Goal: Information Seeking & Learning: Learn about a topic

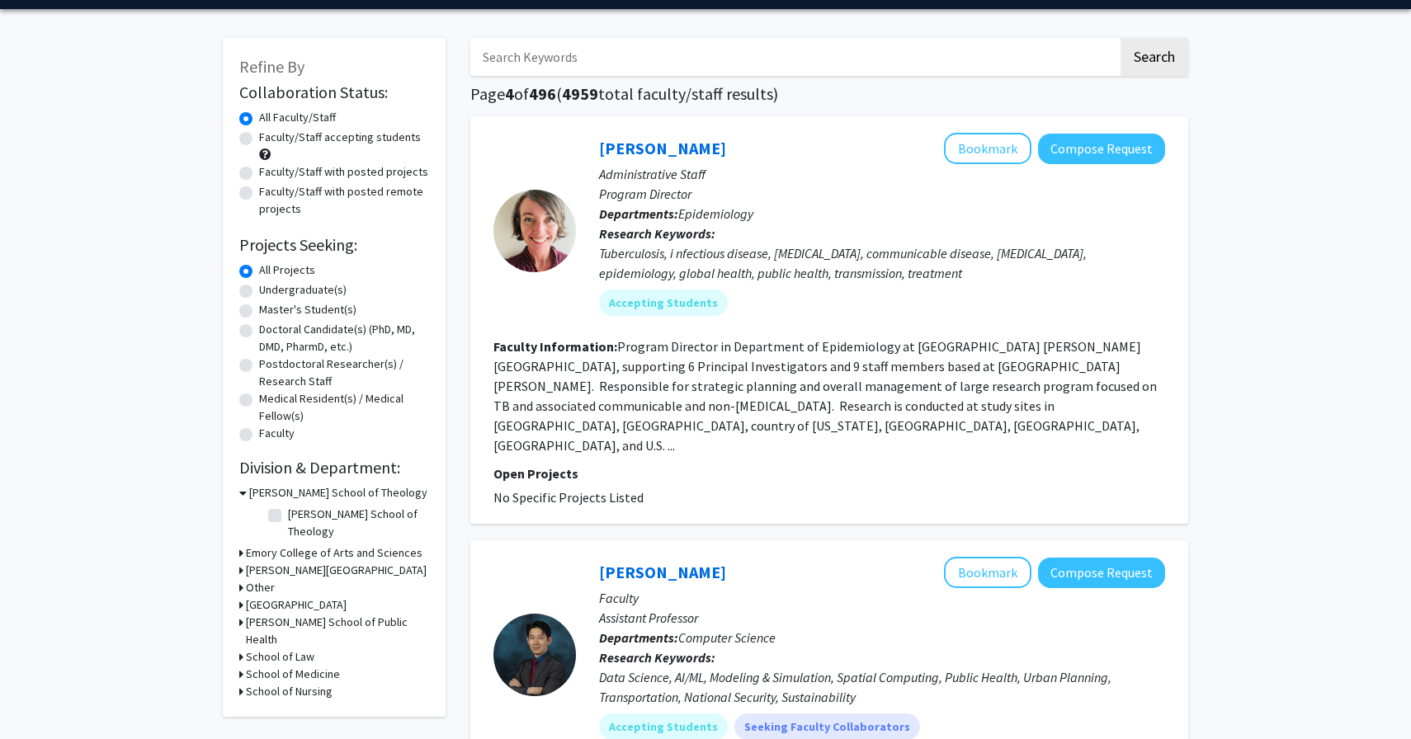
scroll to position [51, 0]
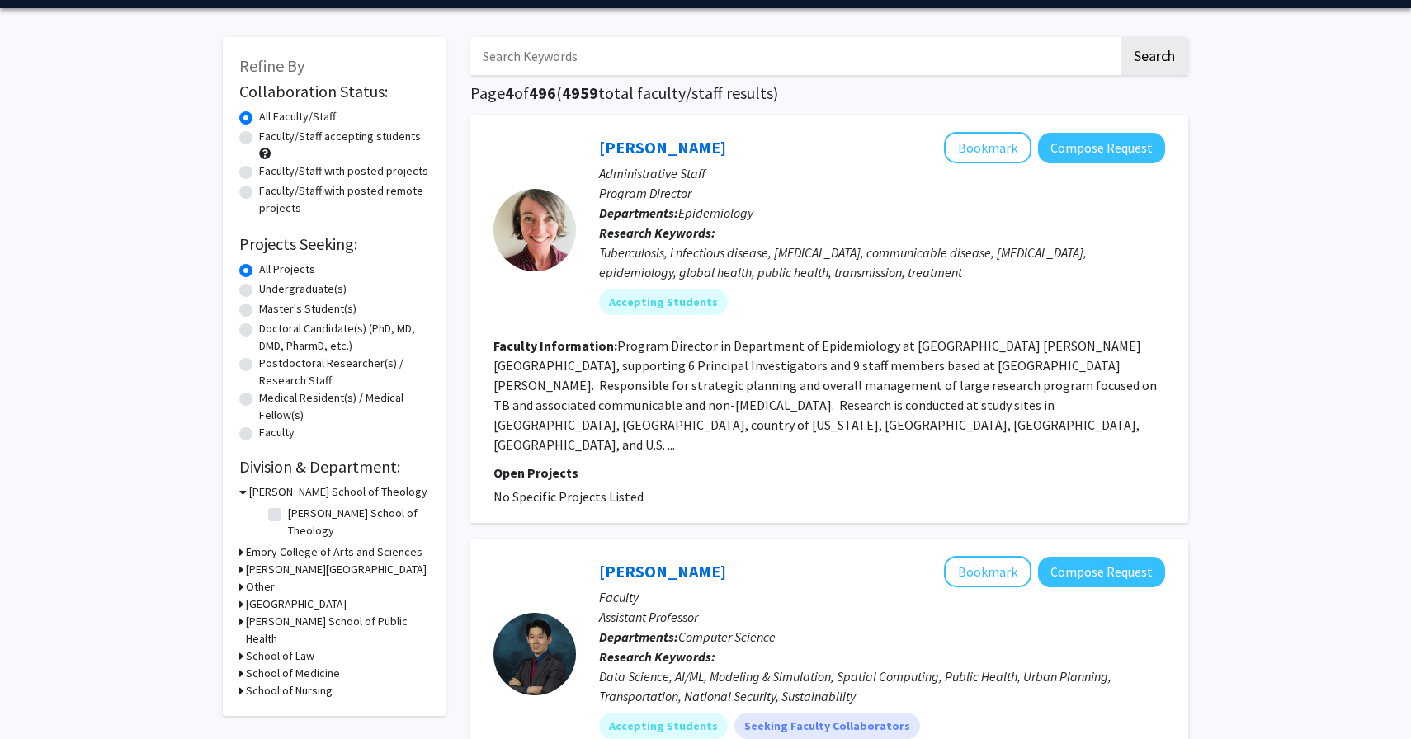
click at [333, 138] on label "Faculty/Staff accepting students" at bounding box center [340, 136] width 162 height 17
click at [270, 138] on input "Faculty/Staff accepting students" at bounding box center [264, 133] width 11 height 11
radio input "true"
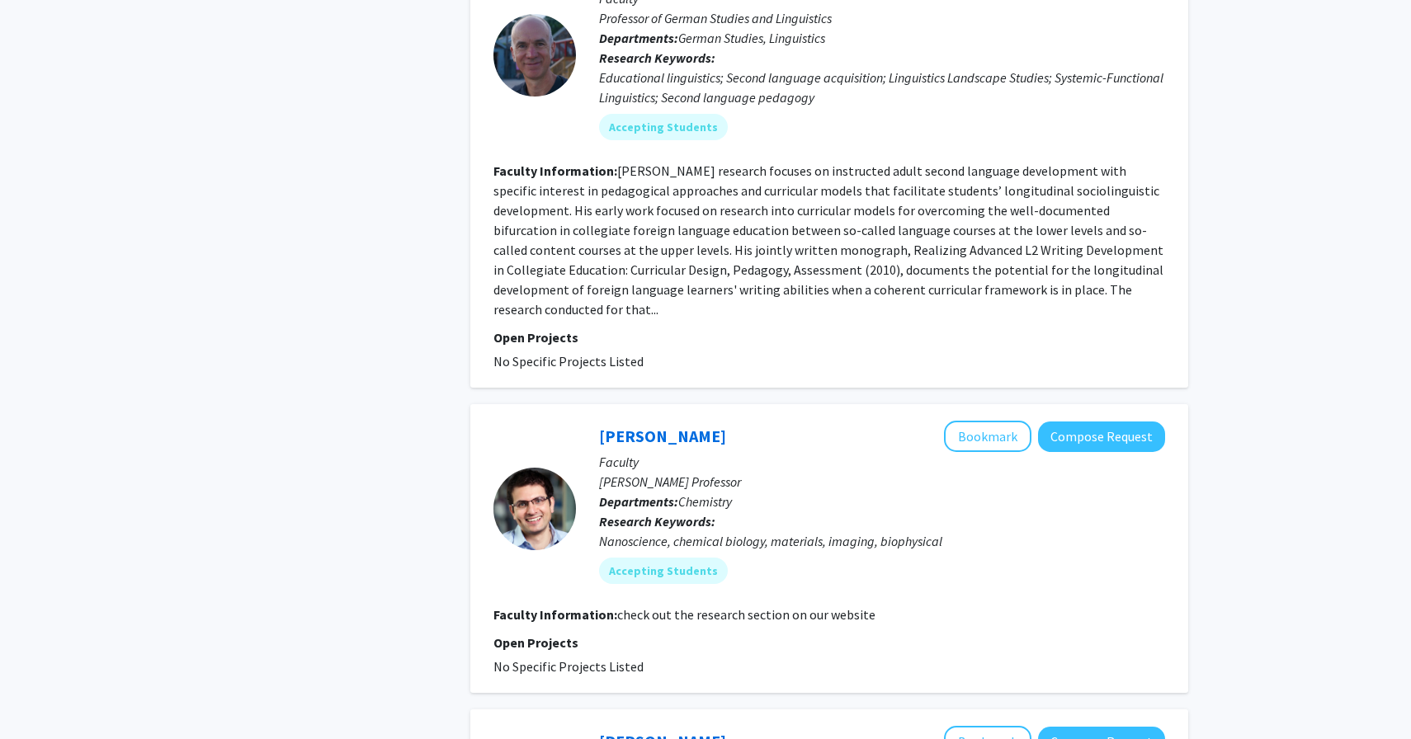
scroll to position [3872, 0]
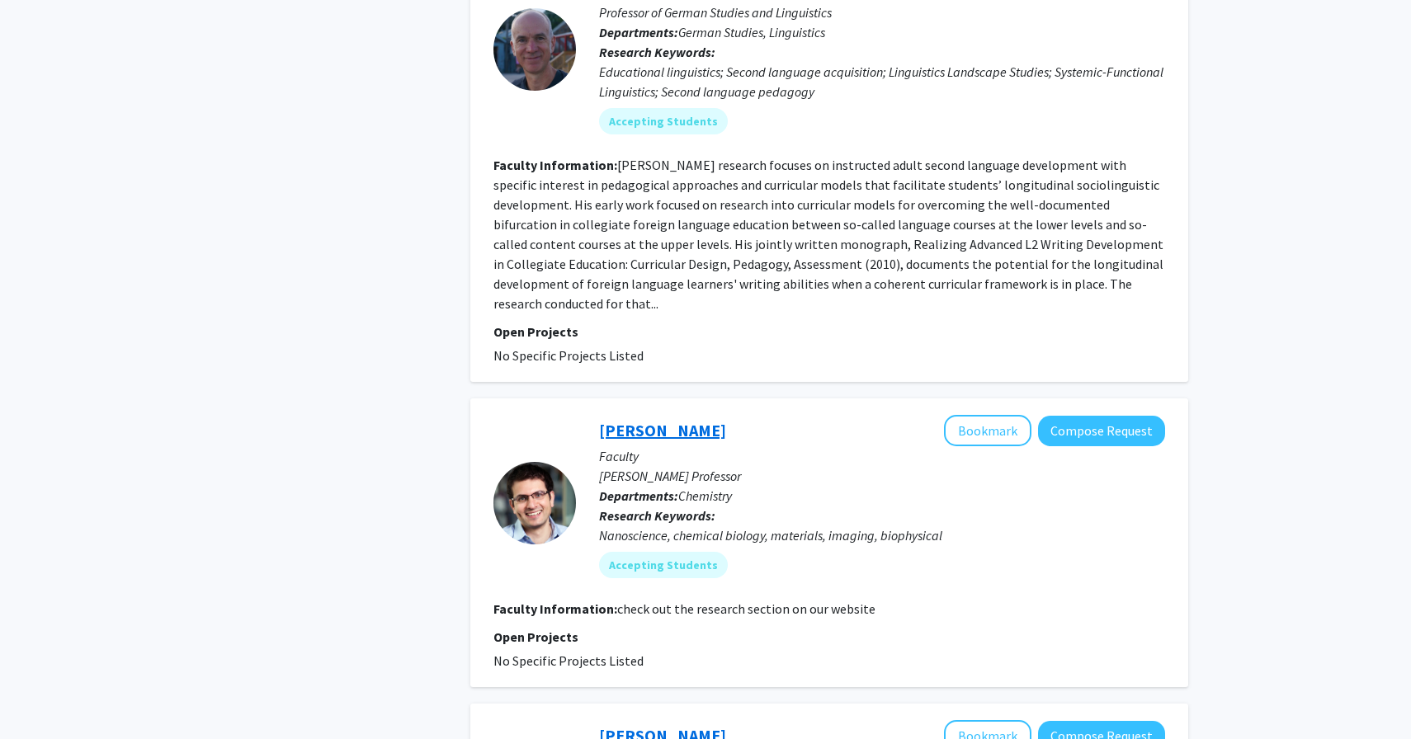
click at [622, 420] on link "[PERSON_NAME]" at bounding box center [662, 430] width 127 height 21
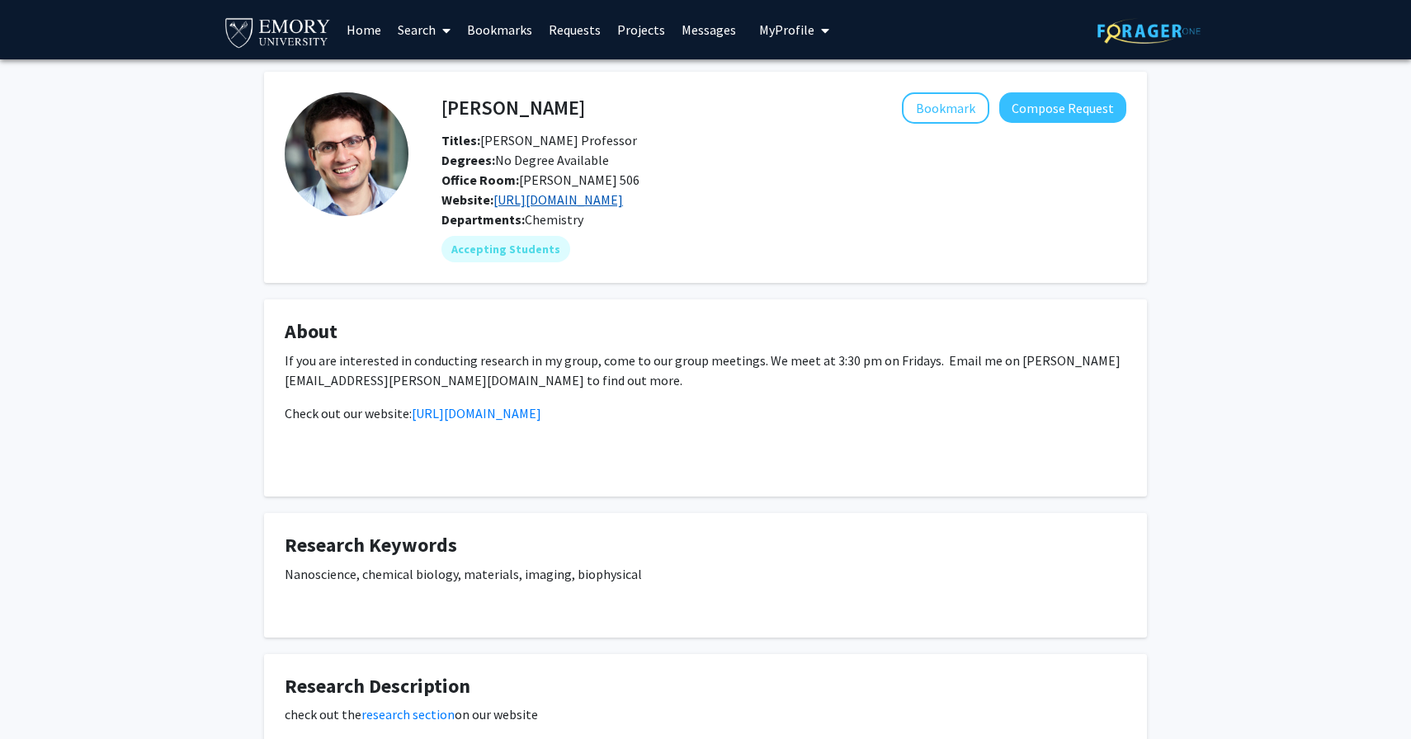
click at [583, 203] on link "[URL][DOMAIN_NAME]" at bounding box center [558, 199] width 130 height 17
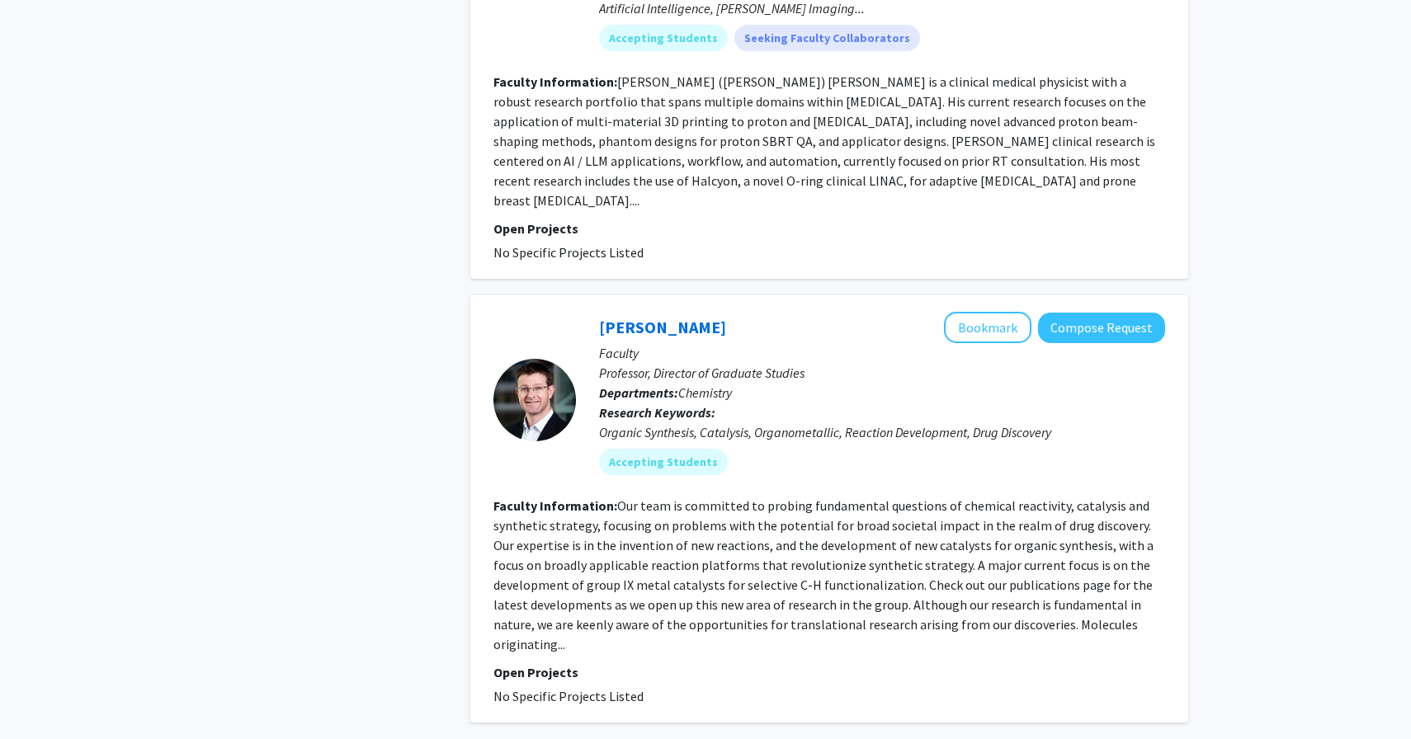
scroll to position [4811, 0]
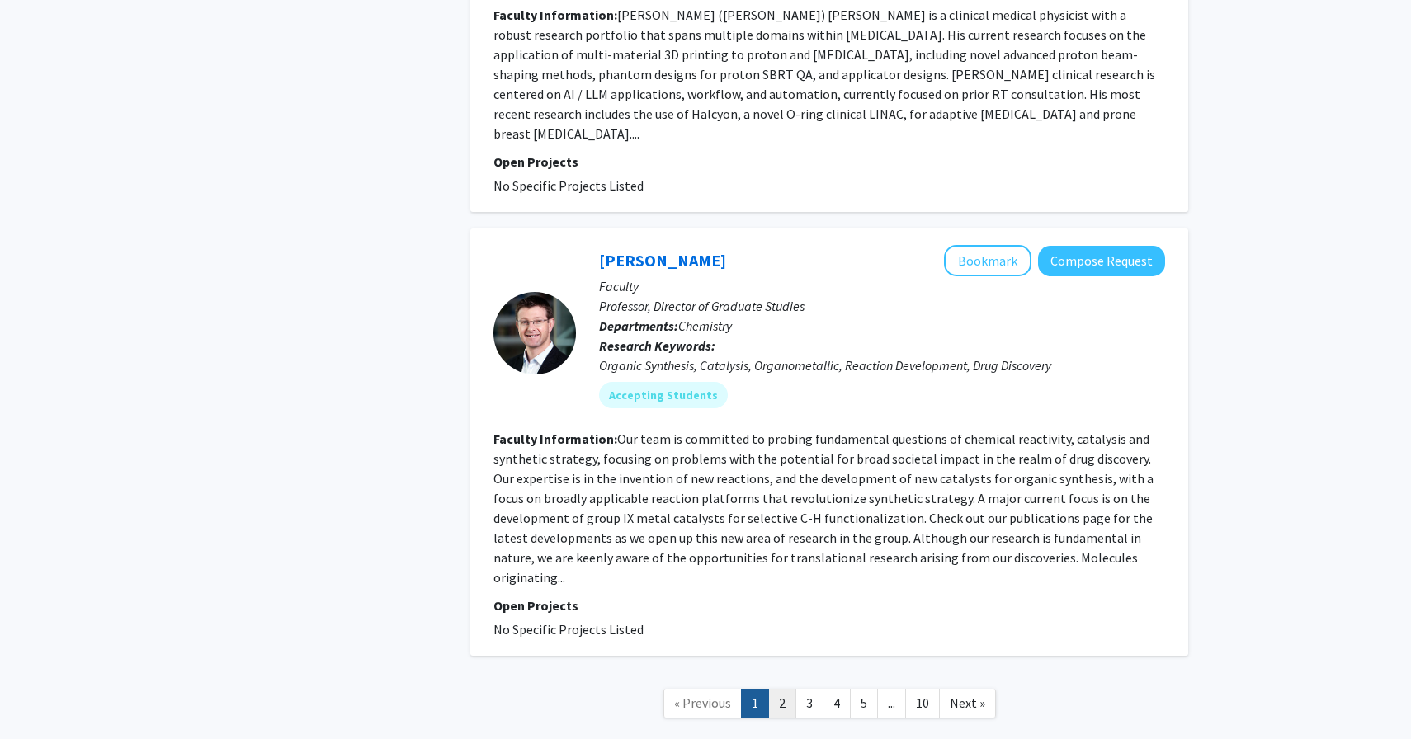
click at [781, 689] on link "2" at bounding box center [782, 703] width 28 height 29
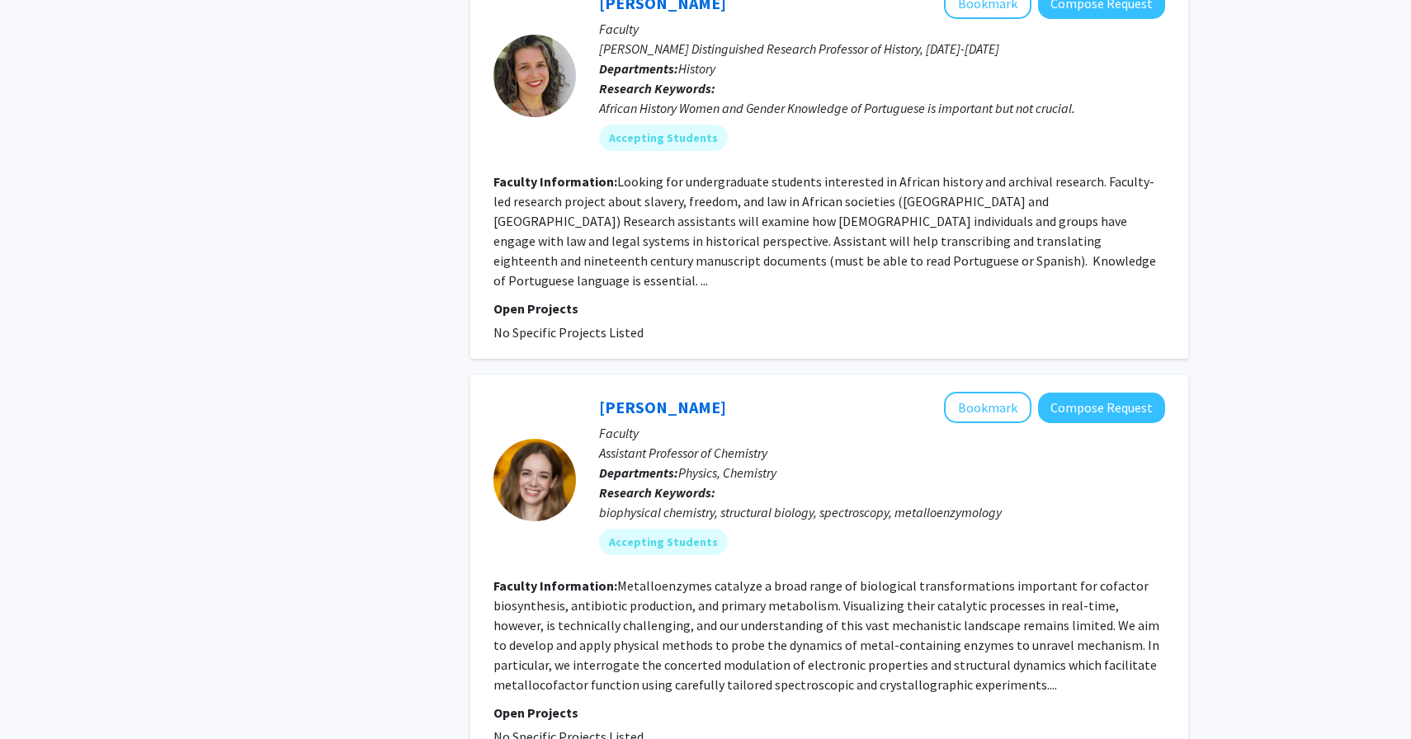
scroll to position [3332, 0]
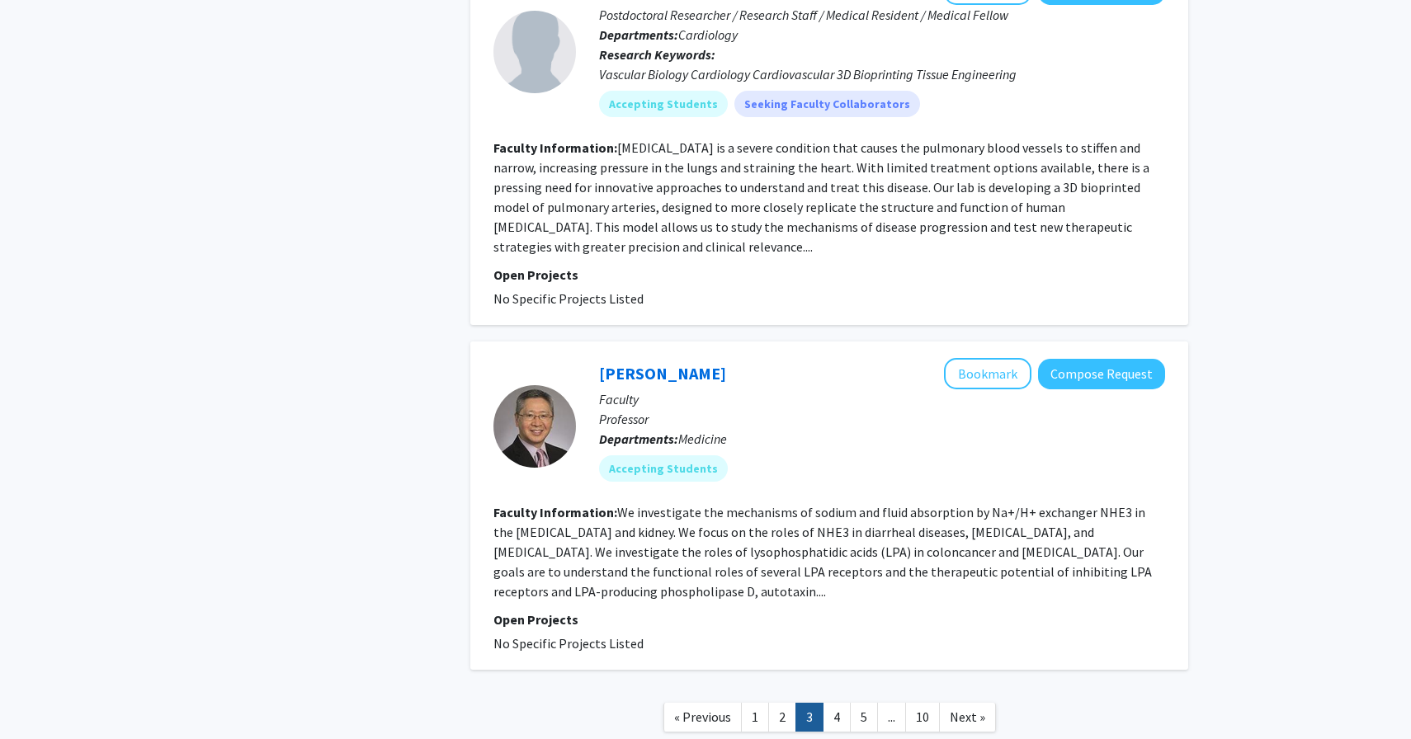
scroll to position [3367, 0]
click at [841, 701] on link "4" at bounding box center [837, 715] width 28 height 29
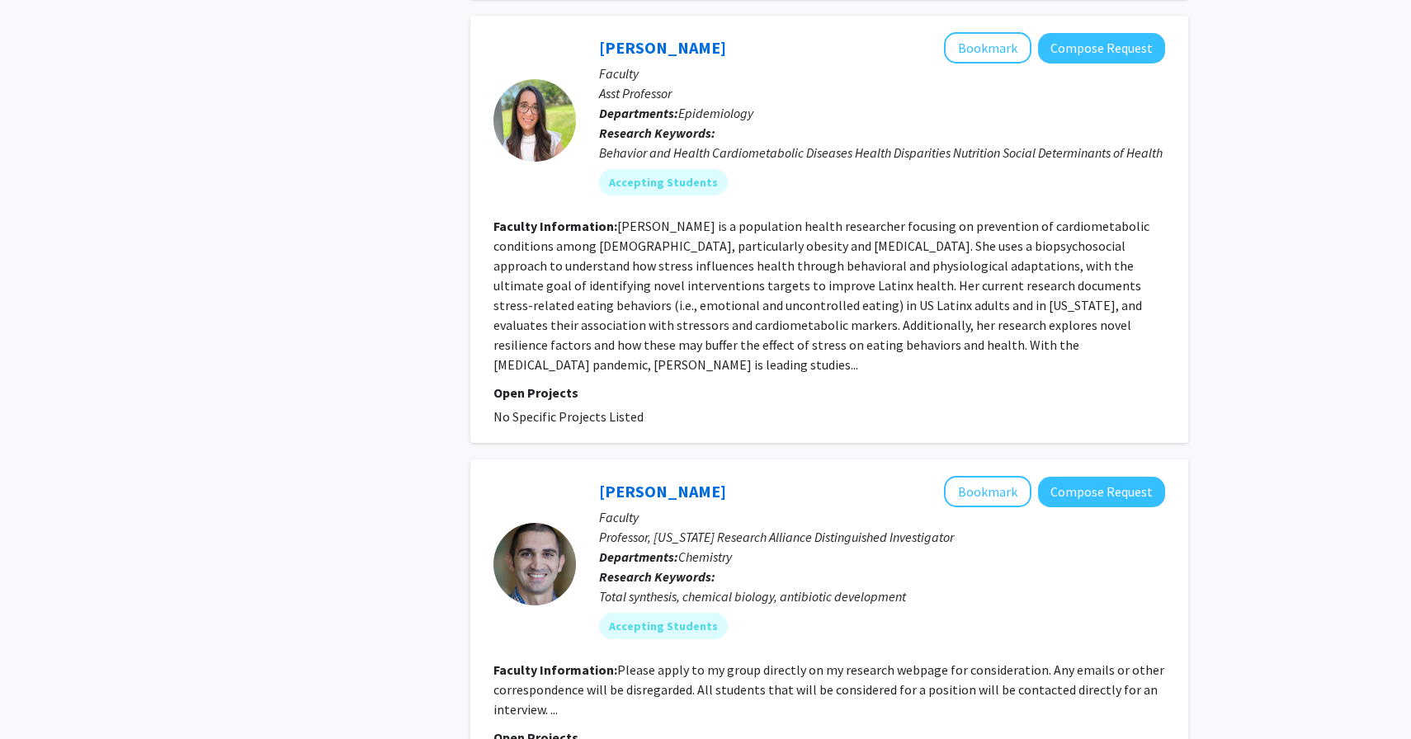
scroll to position [3426, 0]
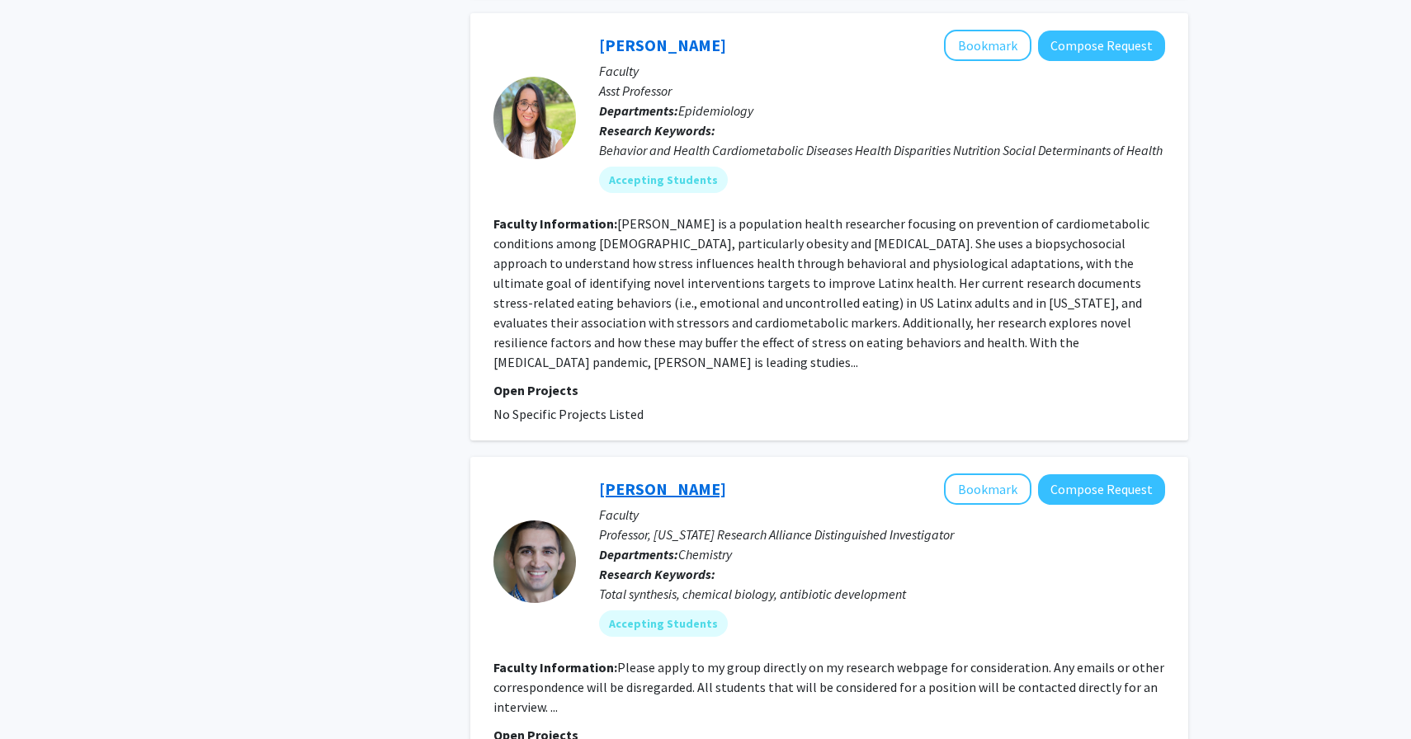
click at [652, 479] on link "[PERSON_NAME]" at bounding box center [662, 489] width 127 height 21
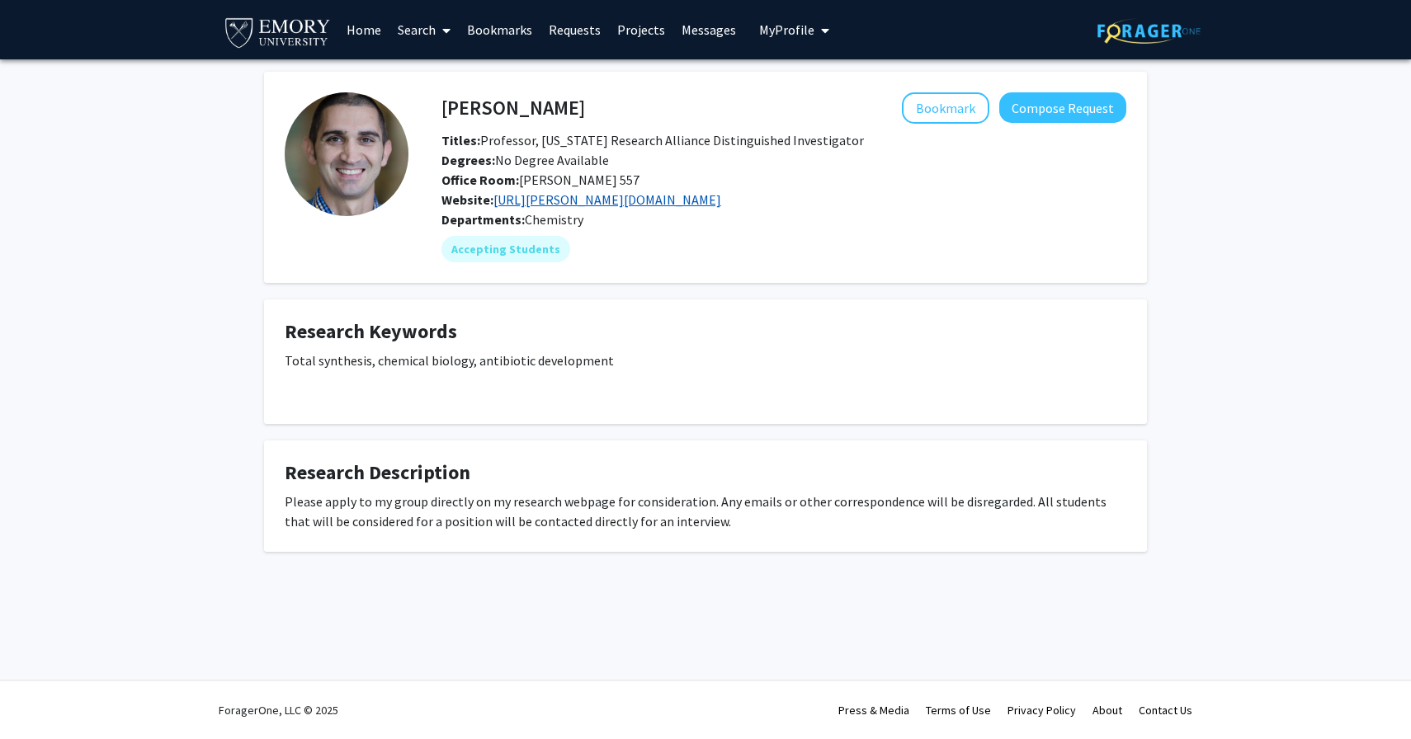
click at [628, 200] on link "[URL][PERSON_NAME][DOMAIN_NAME]" at bounding box center [607, 199] width 228 height 17
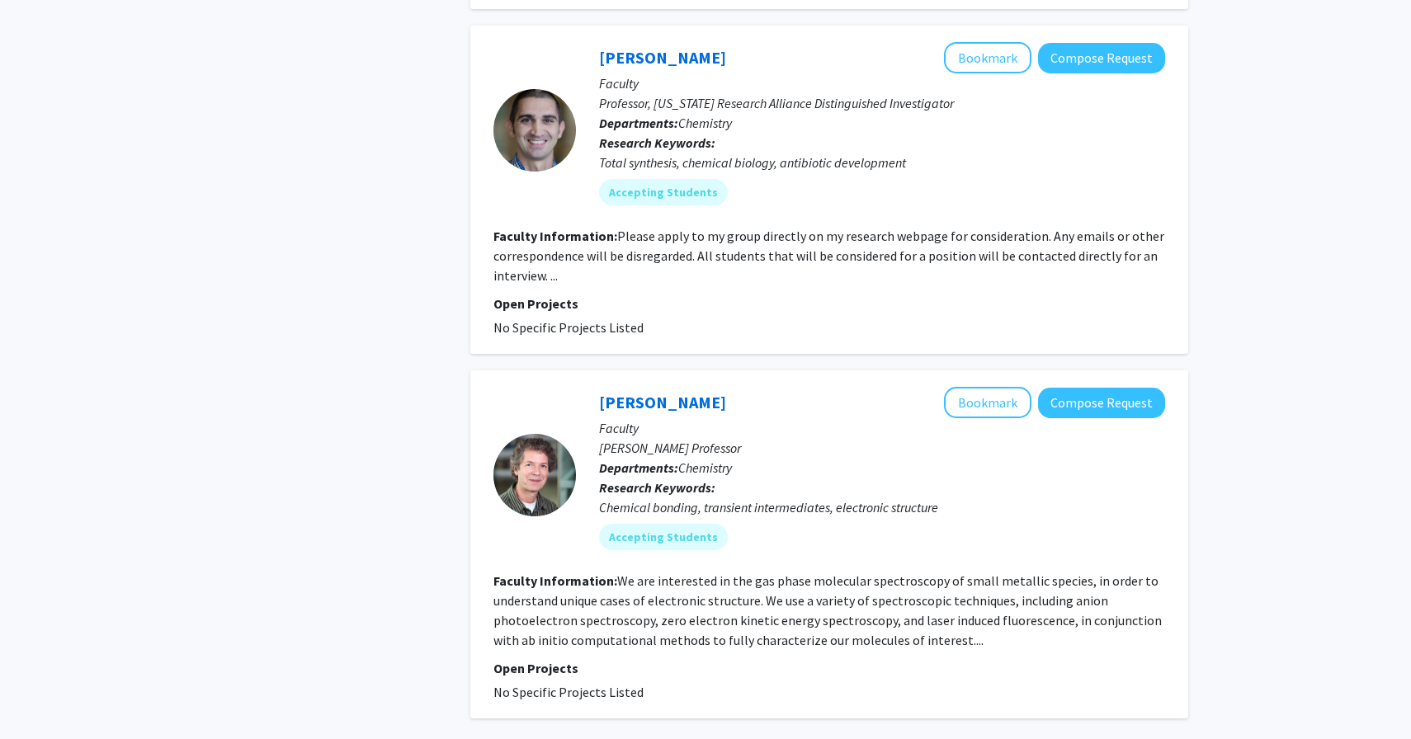
scroll to position [3861, 0]
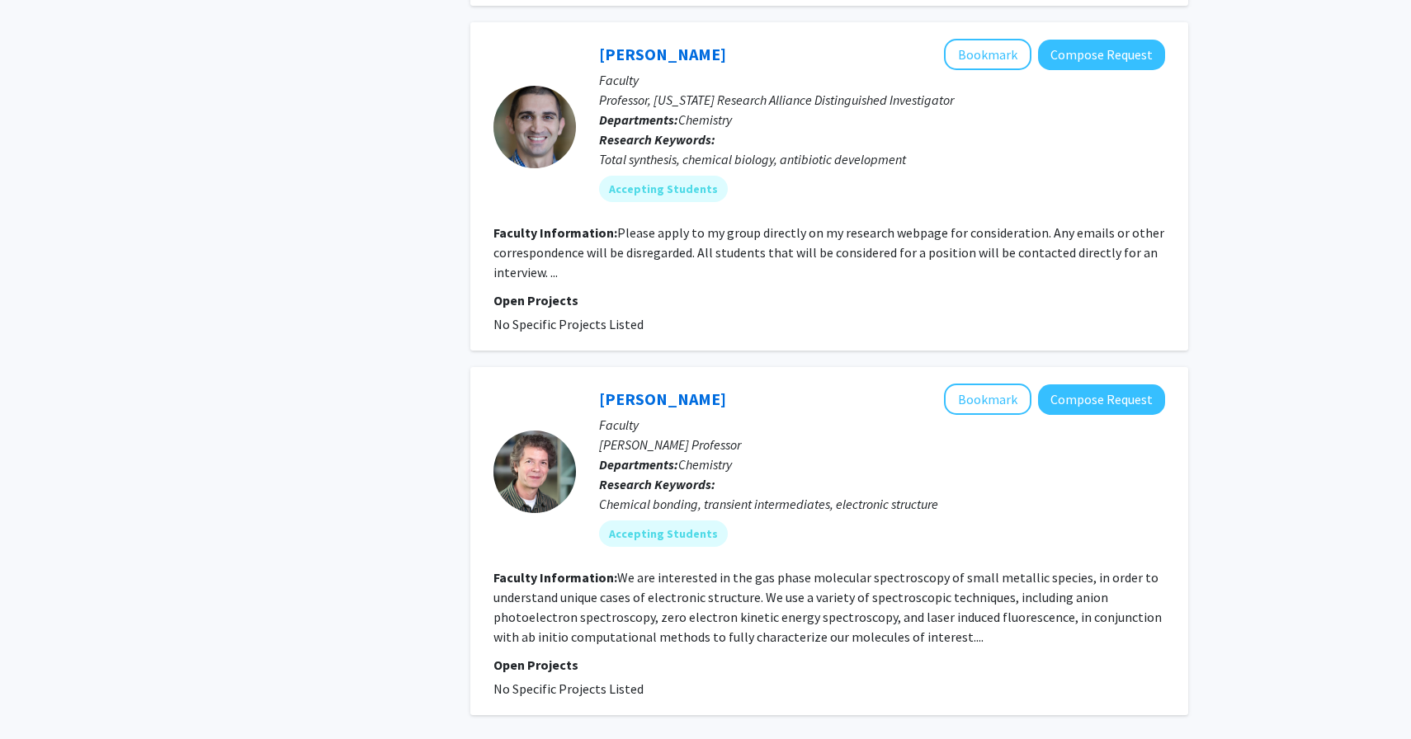
click at [663, 389] on link "[PERSON_NAME]" at bounding box center [662, 399] width 127 height 21
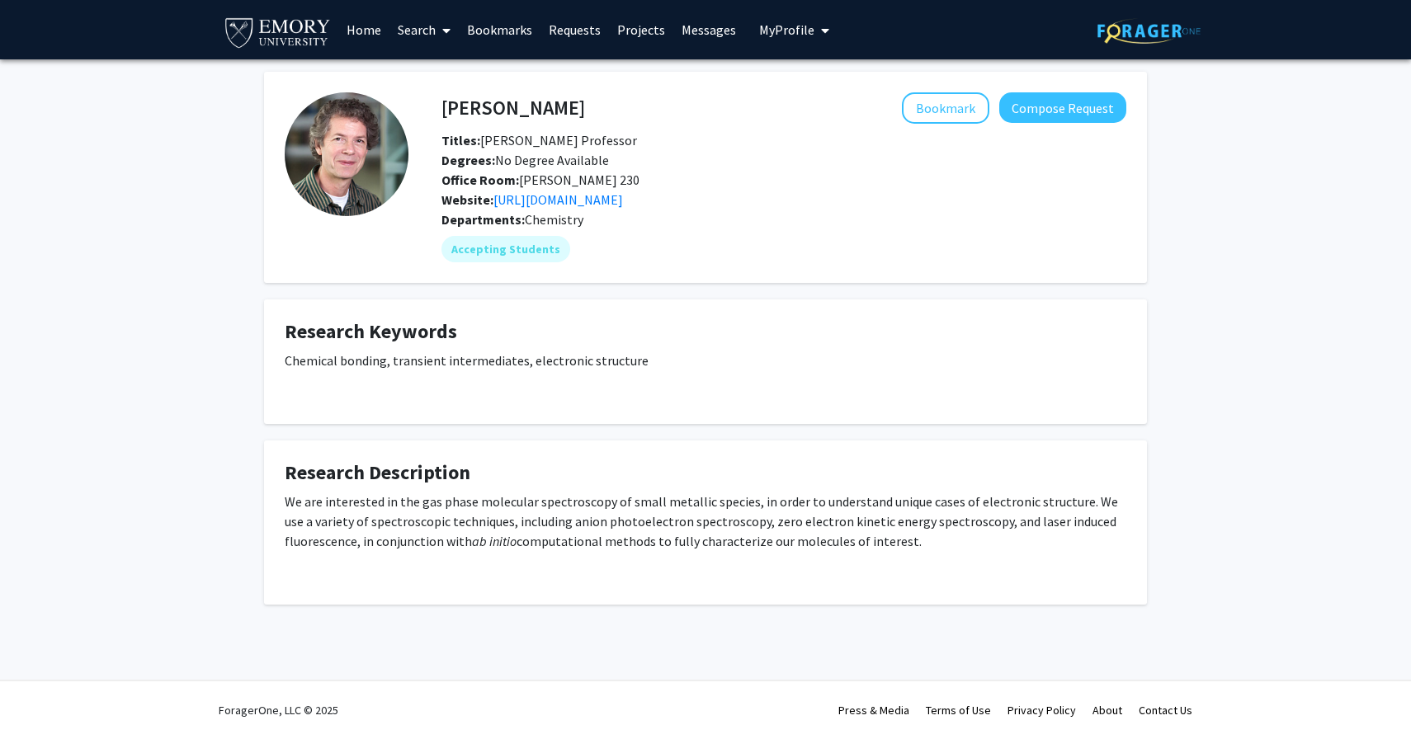
click at [347, 79] on fg-card "[PERSON_NAME] Bookmark Compose Request Titles: [PERSON_NAME] Professor Degrees:…" at bounding box center [705, 177] width 883 height 211
click at [554, 203] on link "[URL][DOMAIN_NAME]" at bounding box center [558, 199] width 130 height 17
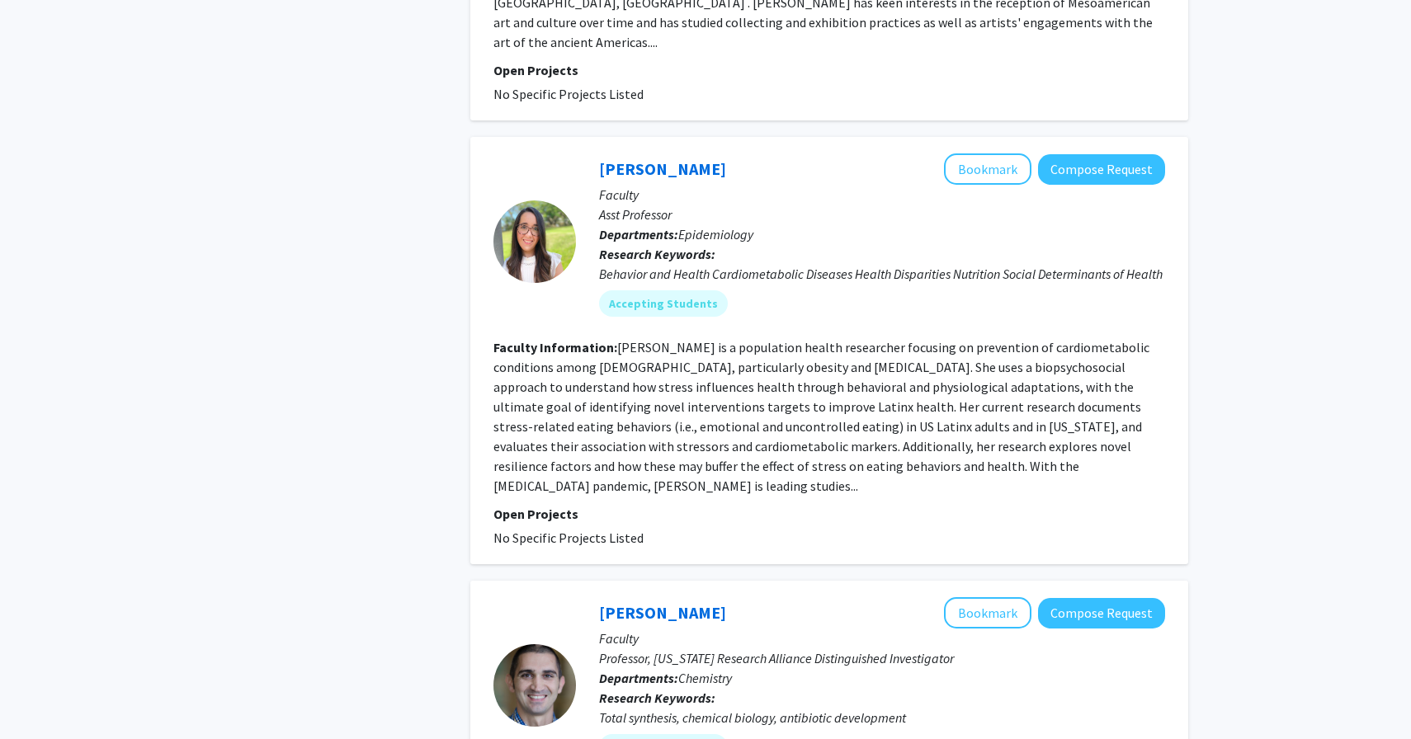
scroll to position [3861, 0]
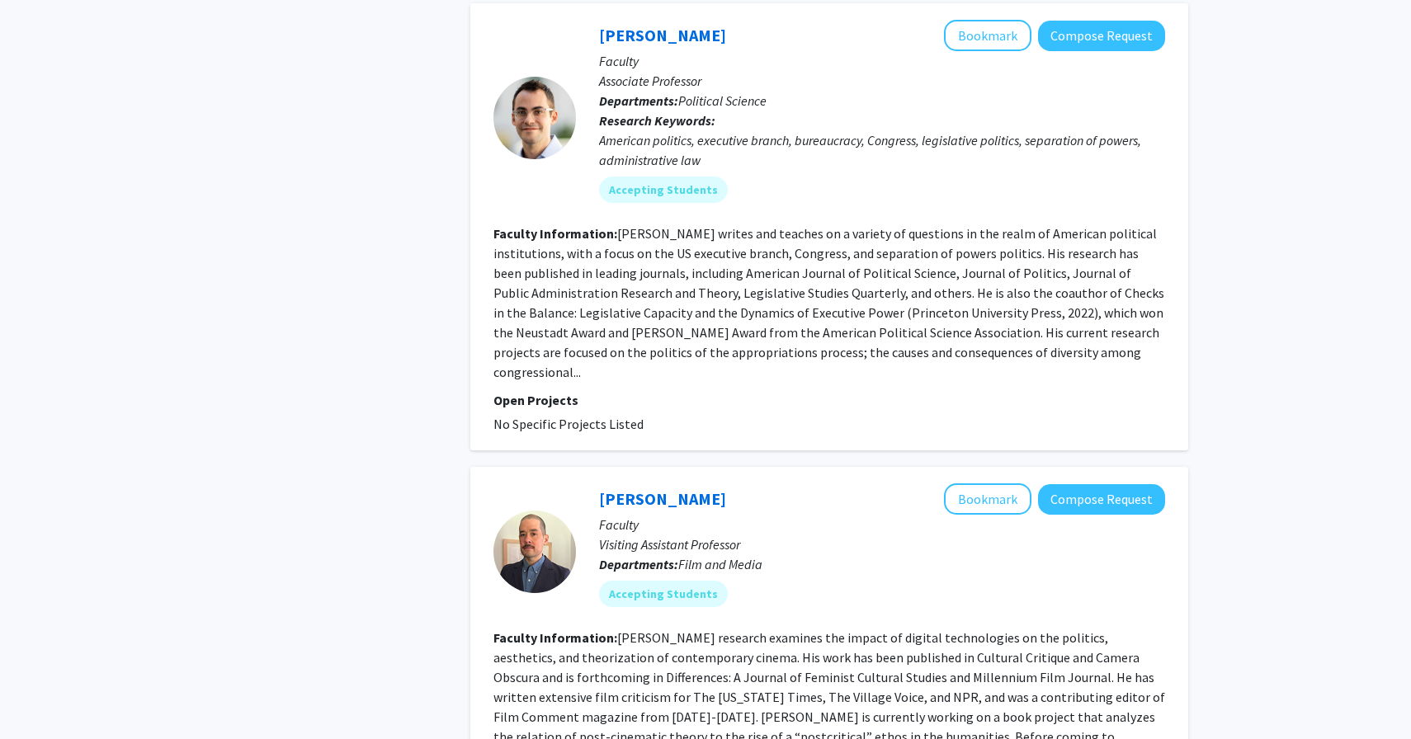
scroll to position [2204, 0]
